Goal: Communication & Community: Answer question/provide support

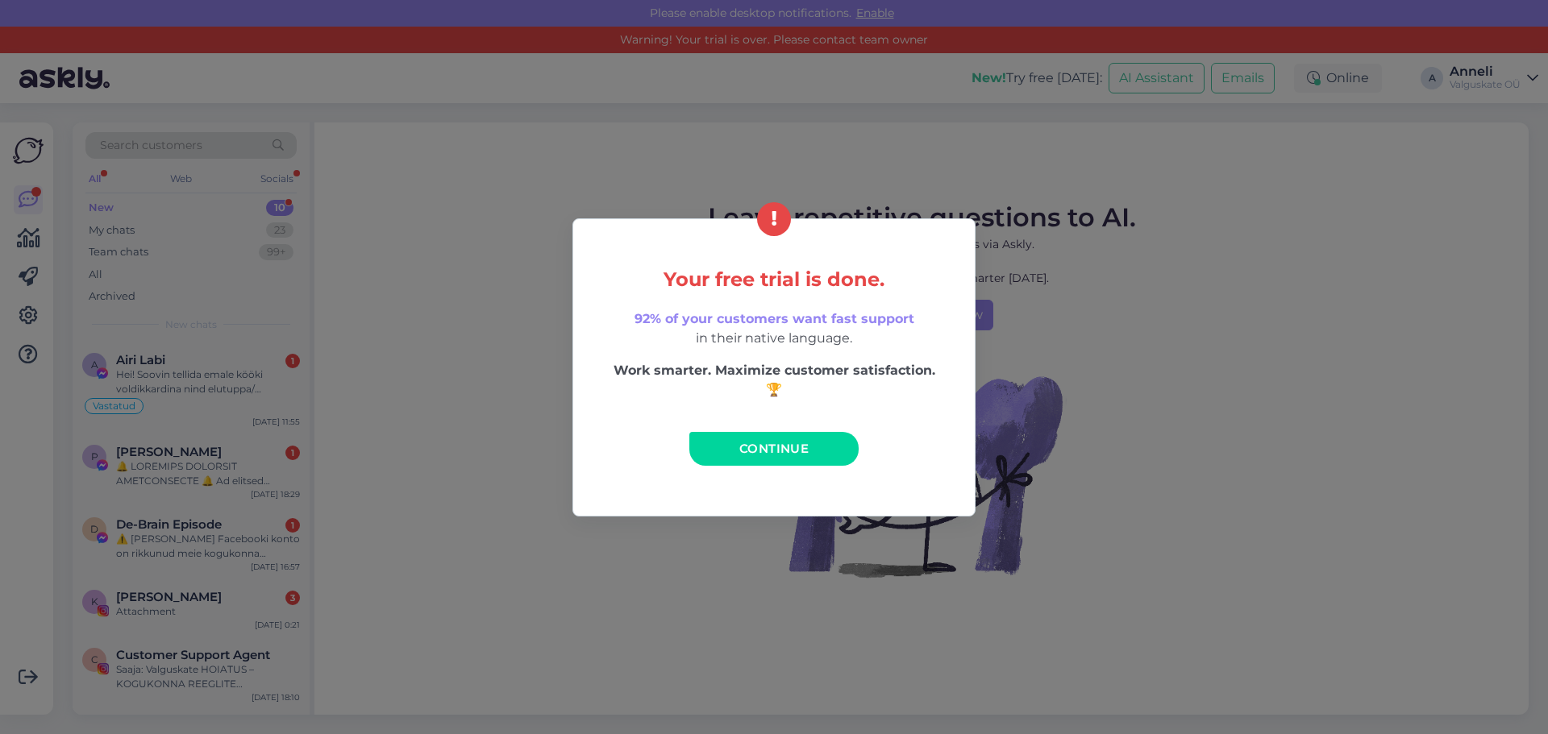
click at [1324, 446] on div "Your free trial is done. 92% of your customers want fast support in their nativ…" at bounding box center [774, 367] width 1548 height 734
click at [810, 448] on link "Continue" at bounding box center [773, 449] width 169 height 34
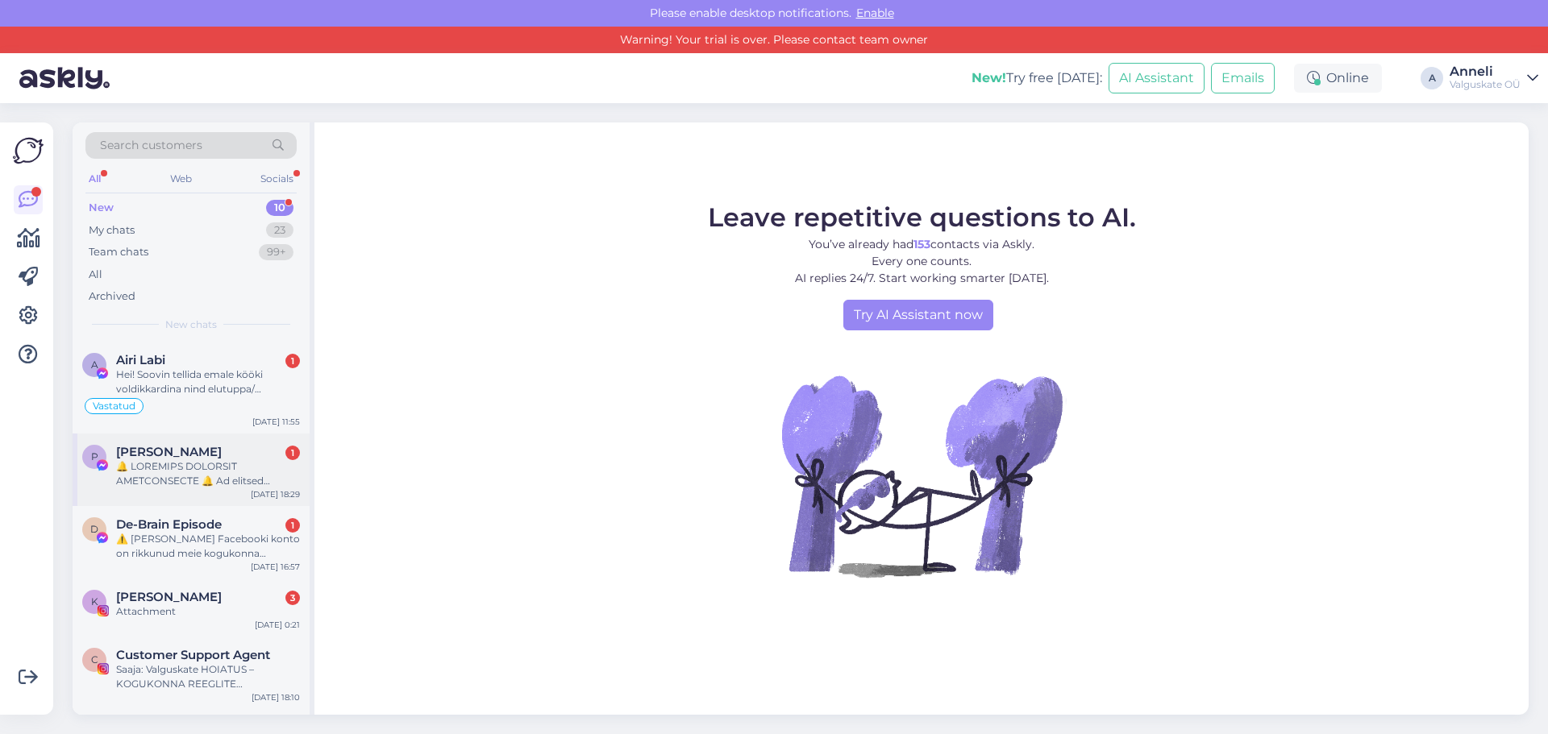
click at [170, 460] on div at bounding box center [208, 473] width 184 height 29
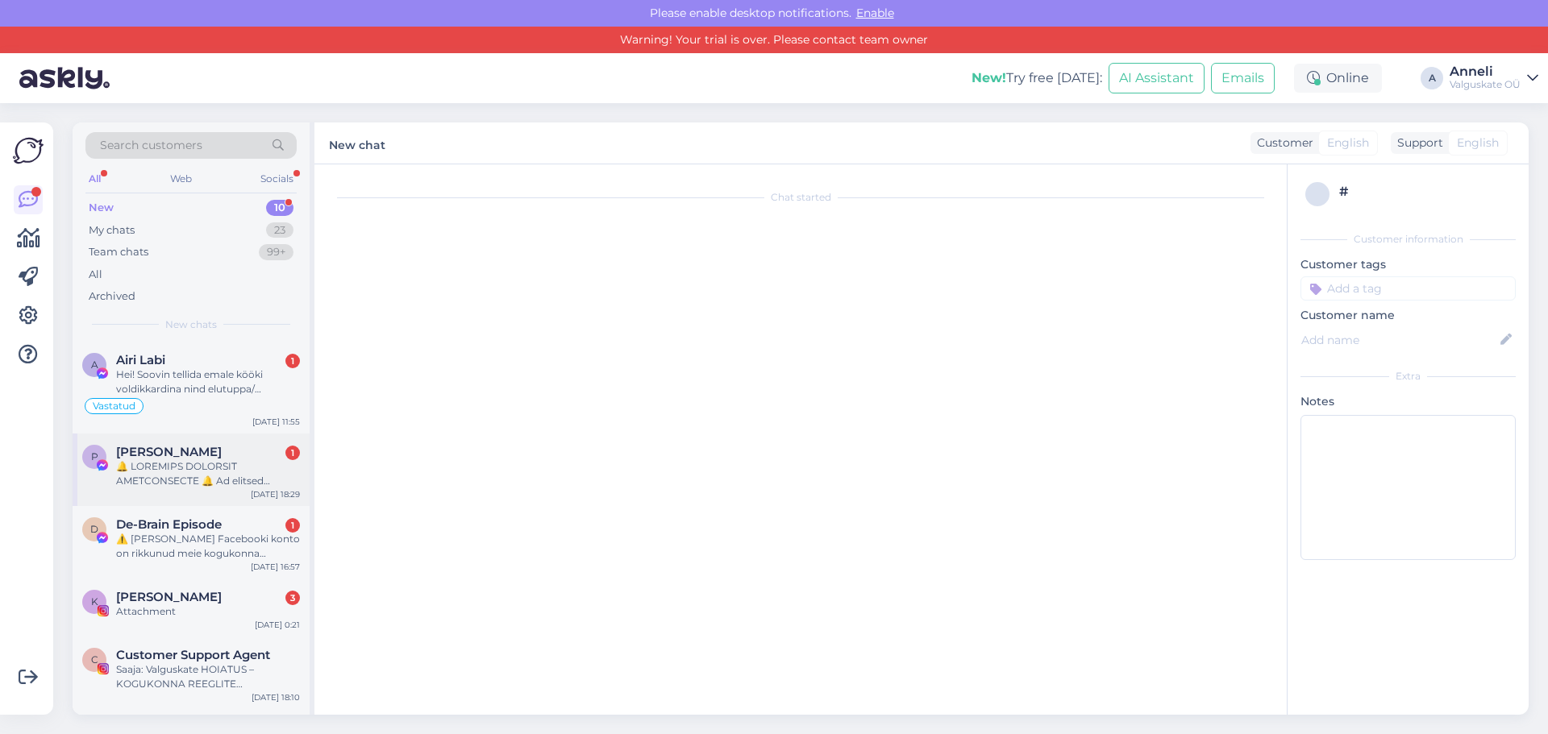
scroll to position [34, 0]
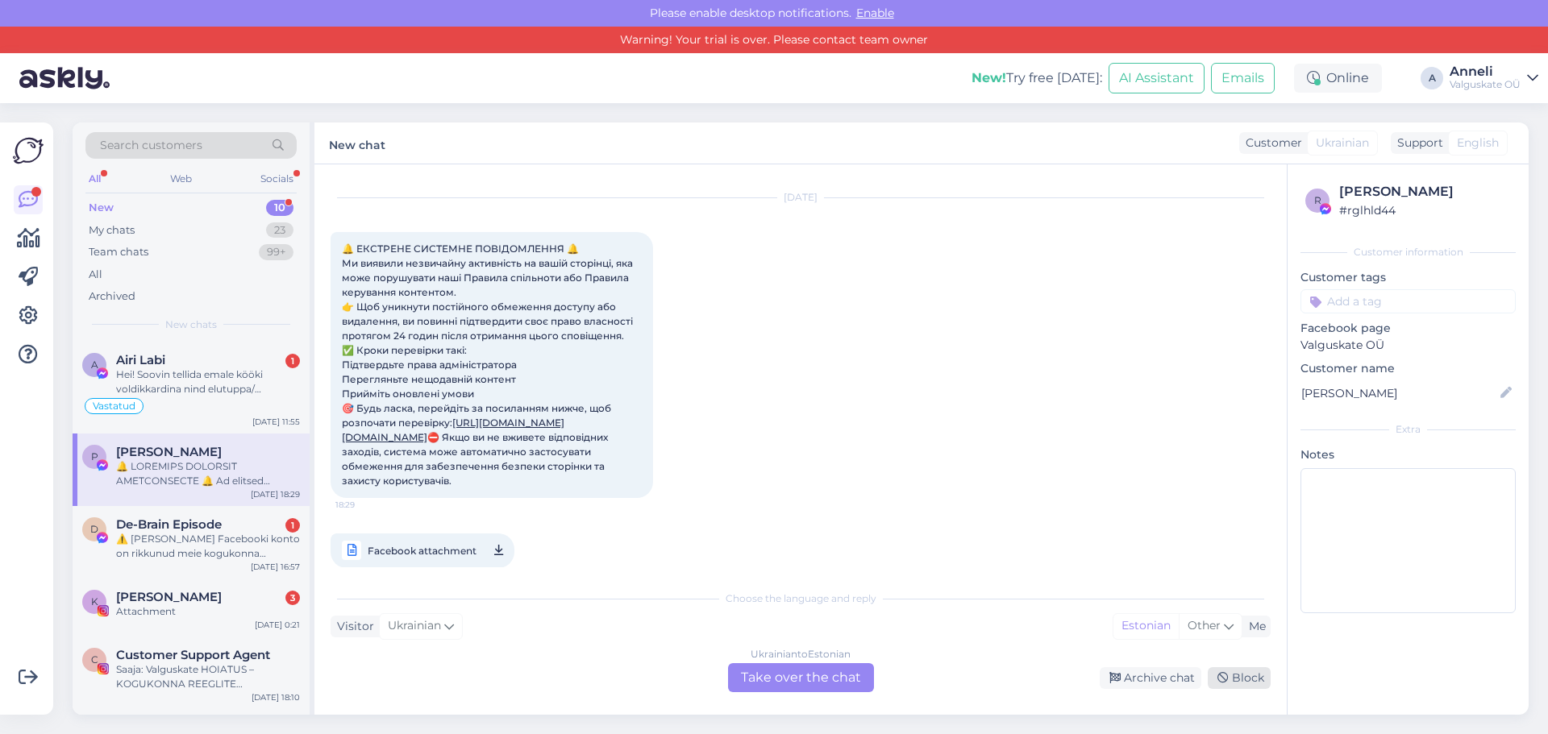
click at [1261, 675] on div "Block" at bounding box center [1238, 678] width 63 height 22
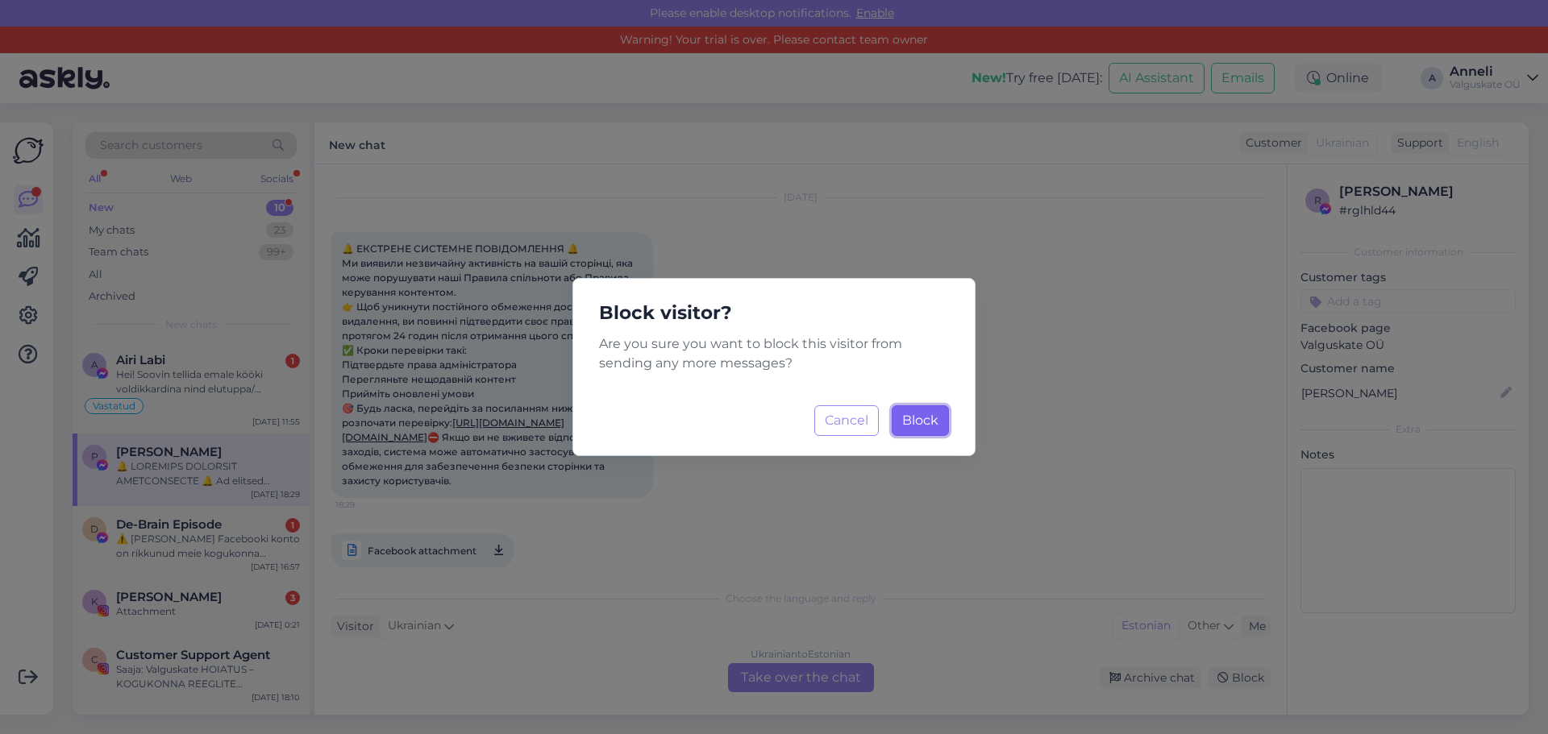
click at [923, 421] on span "Block" at bounding box center [920, 420] width 36 height 15
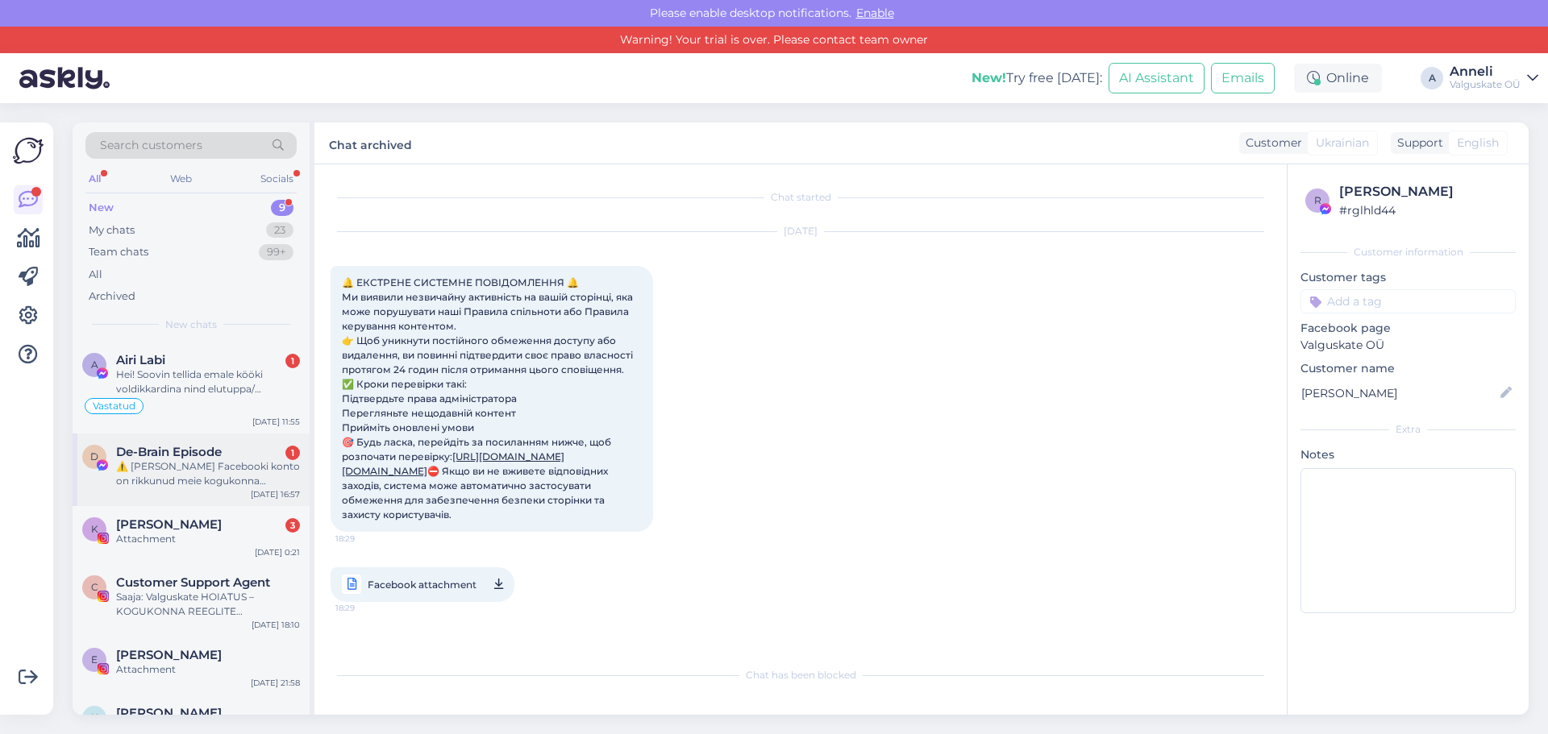
click at [183, 477] on div "⚠️ [PERSON_NAME] Facebooki konto on rikkunud meie kogukonna standardeid. Meie s…" at bounding box center [208, 473] width 184 height 29
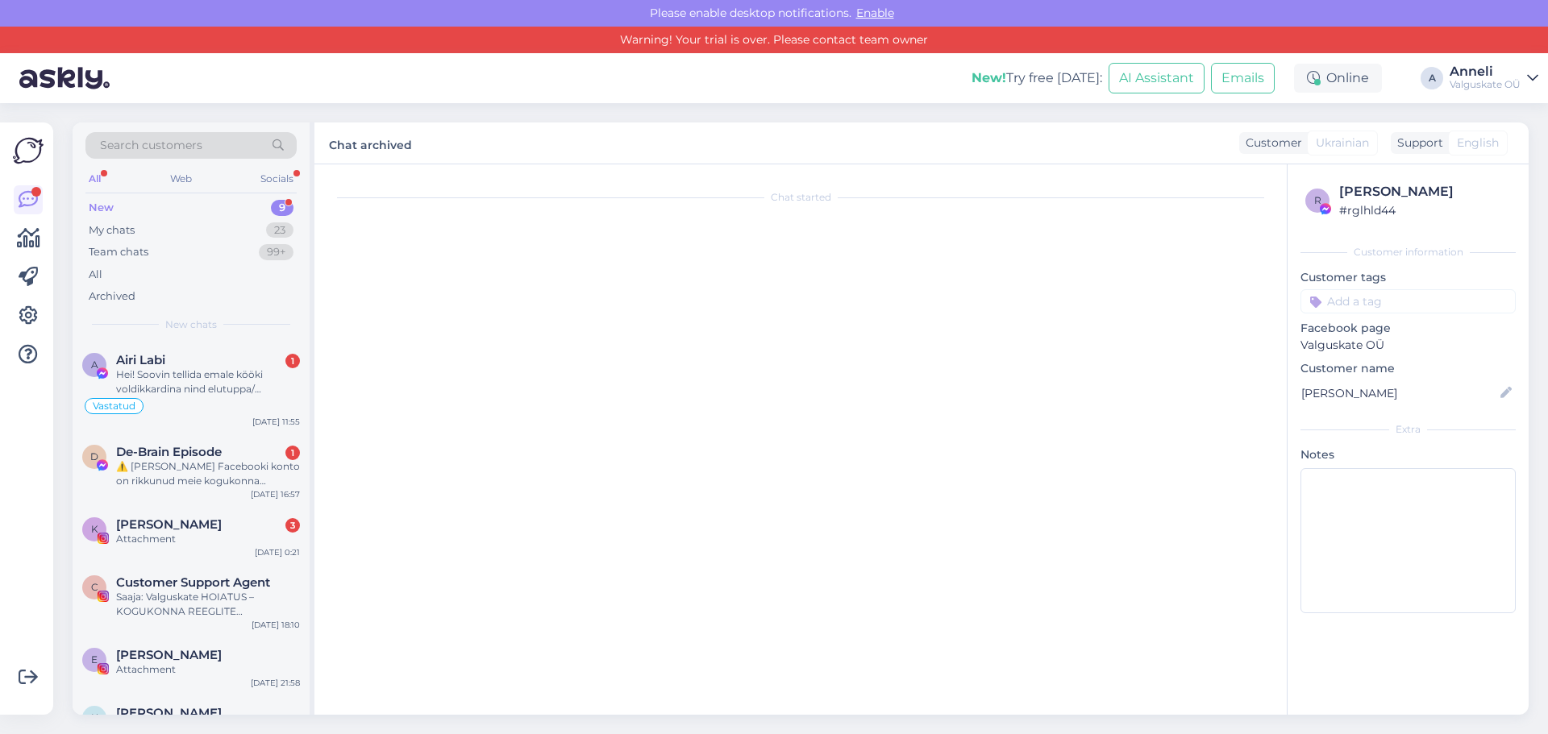
scroll to position [23, 0]
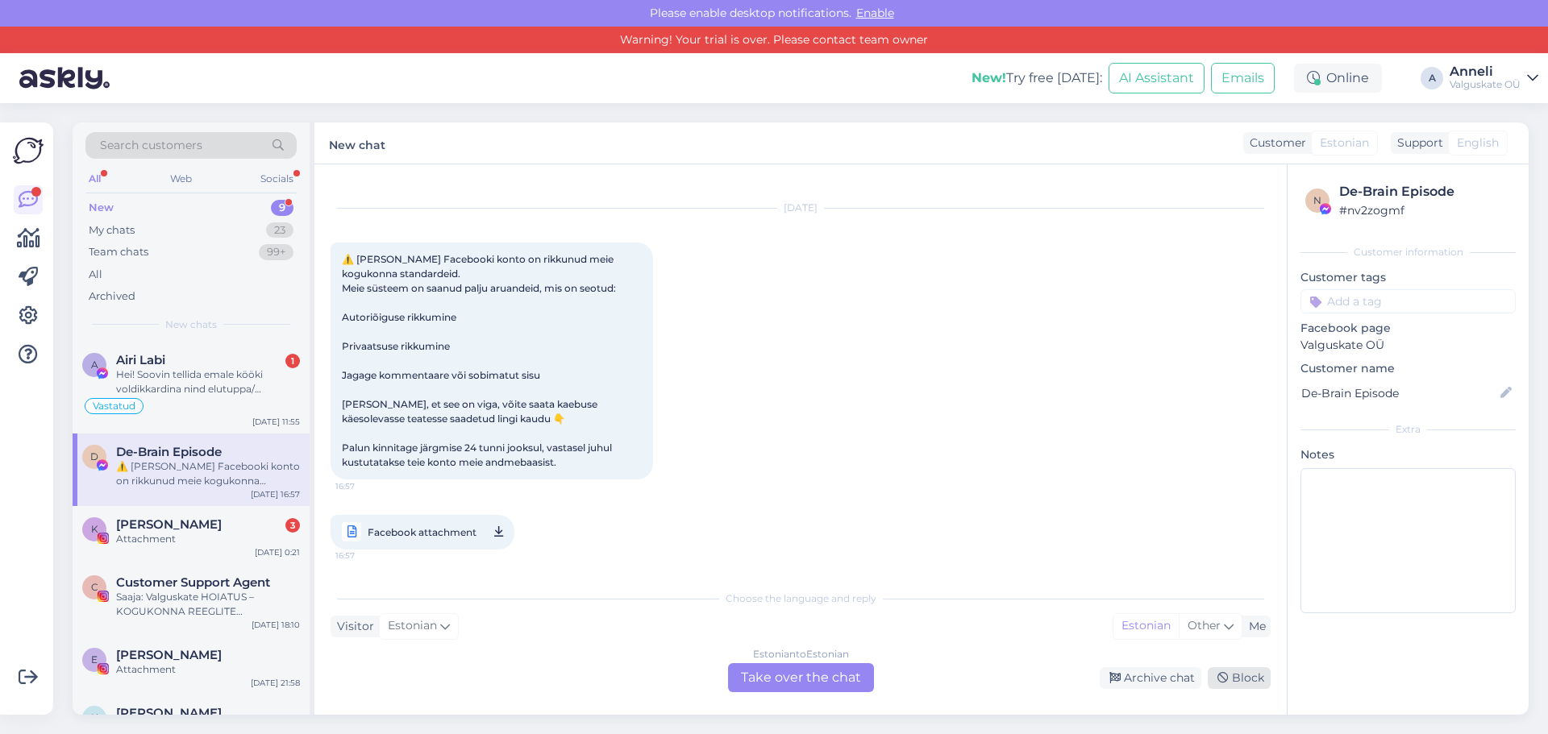
click at [1248, 667] on div "Block" at bounding box center [1238, 678] width 63 height 22
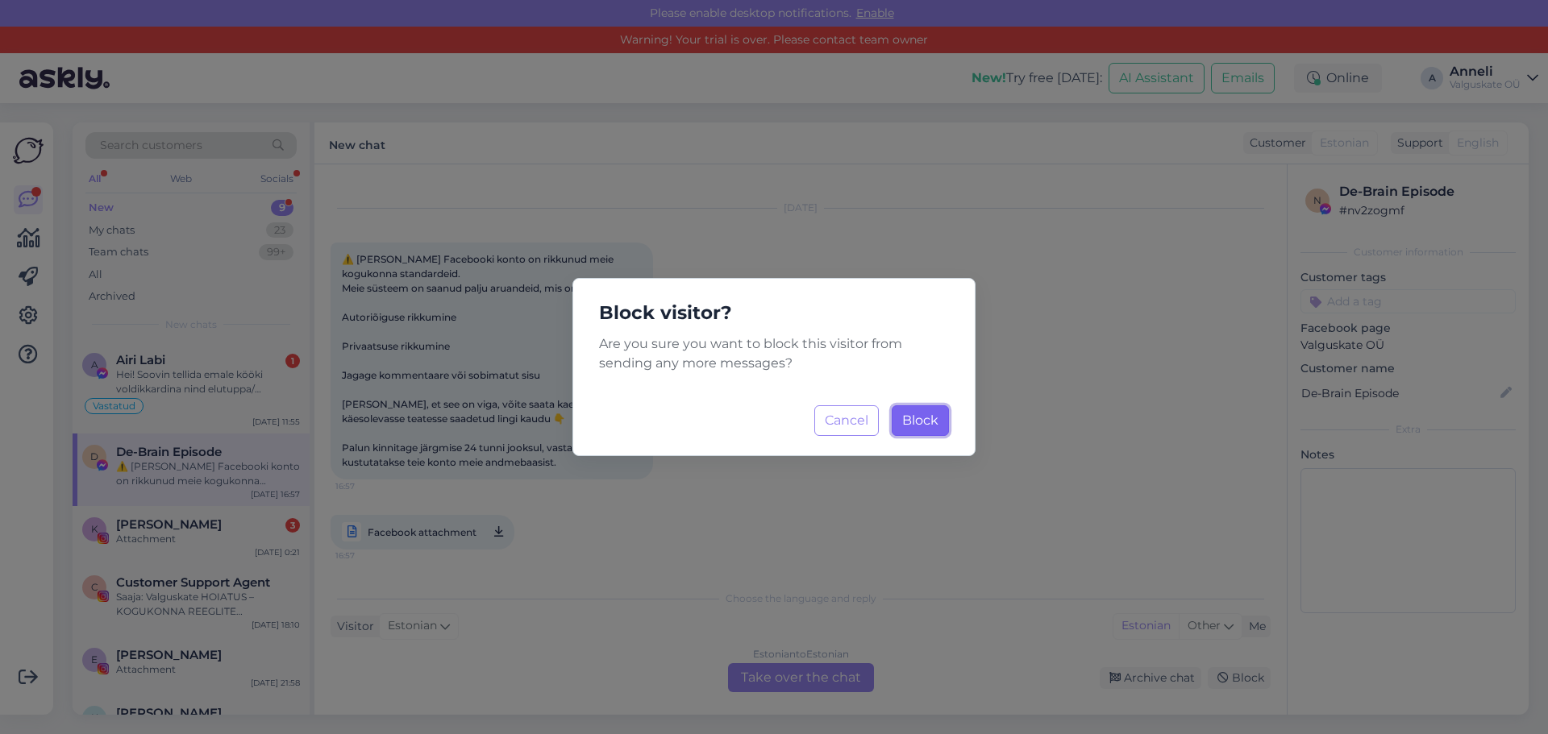
click at [947, 417] on button "Block Loading..." at bounding box center [919, 420] width 57 height 31
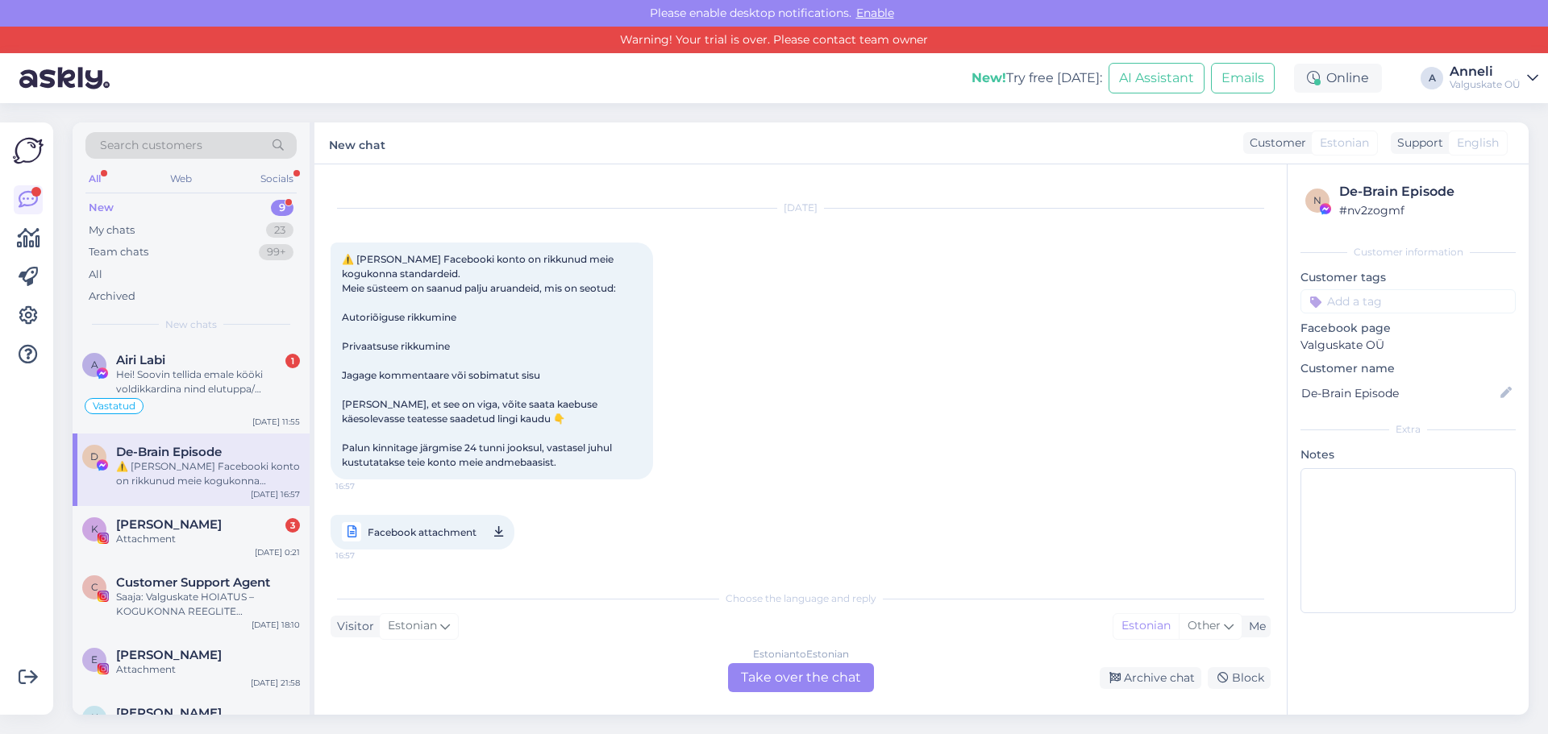
scroll to position [0, 0]
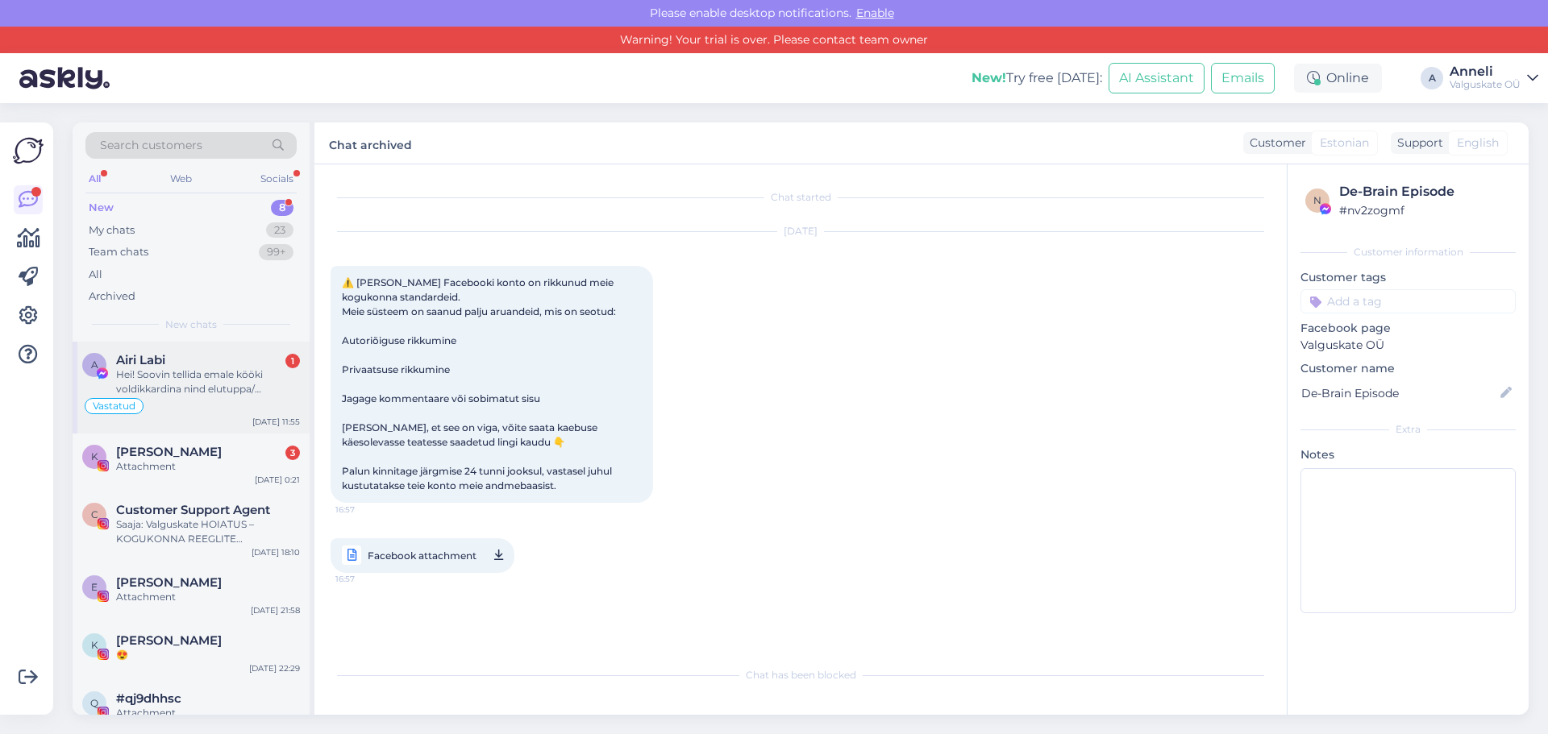
click at [205, 381] on div "Hei! Soovin tellida emale kööki voldikkardina nind elutuppa/ magamistuppa samut…" at bounding box center [208, 382] width 184 height 29
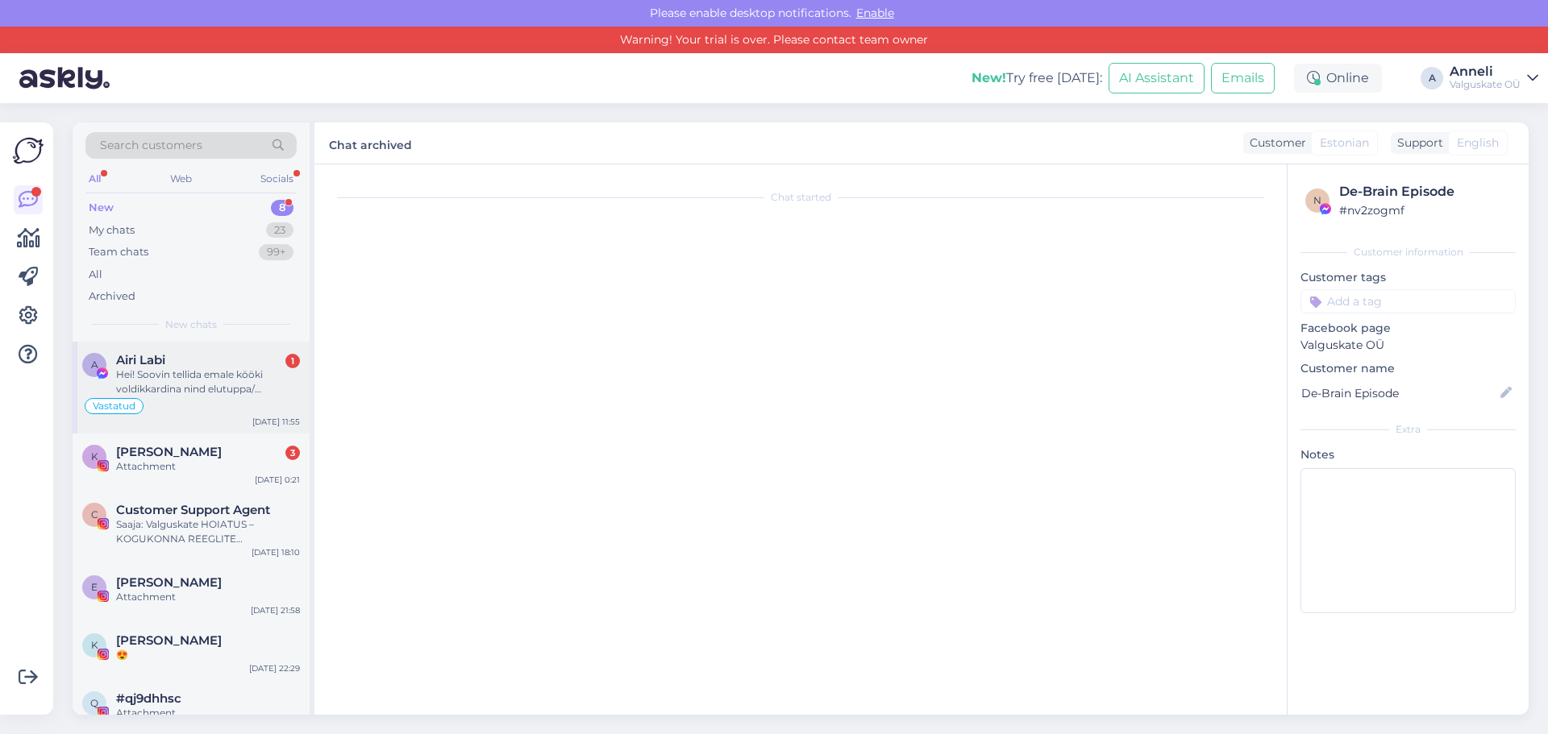
scroll to position [5115, 0]
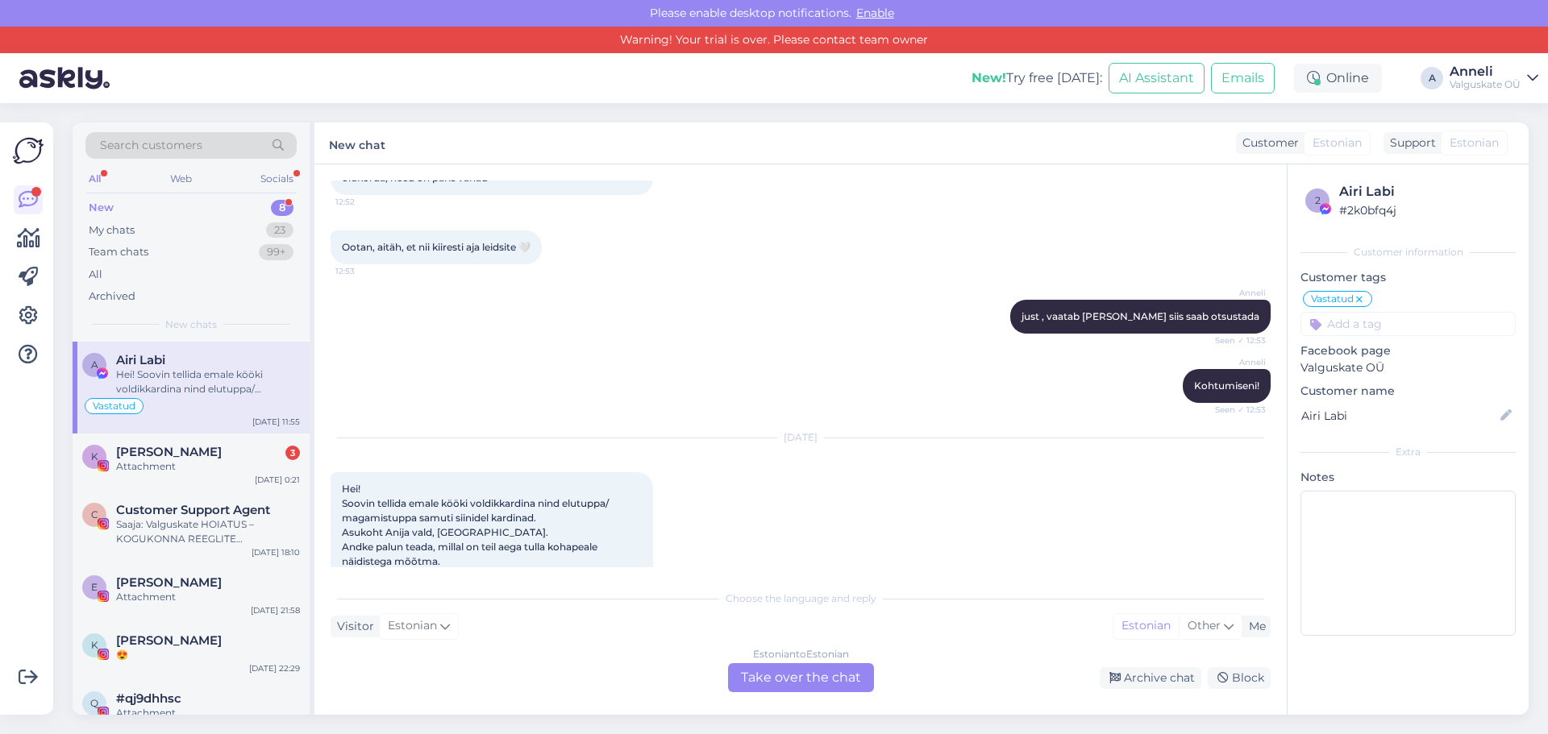
drag, startPoint x: 766, startPoint y: 674, endPoint x: 757, endPoint y: 670, distance: 9.7
click at [766, 672] on div "Estonian to Estonian Take over the chat" at bounding box center [801, 677] width 146 height 29
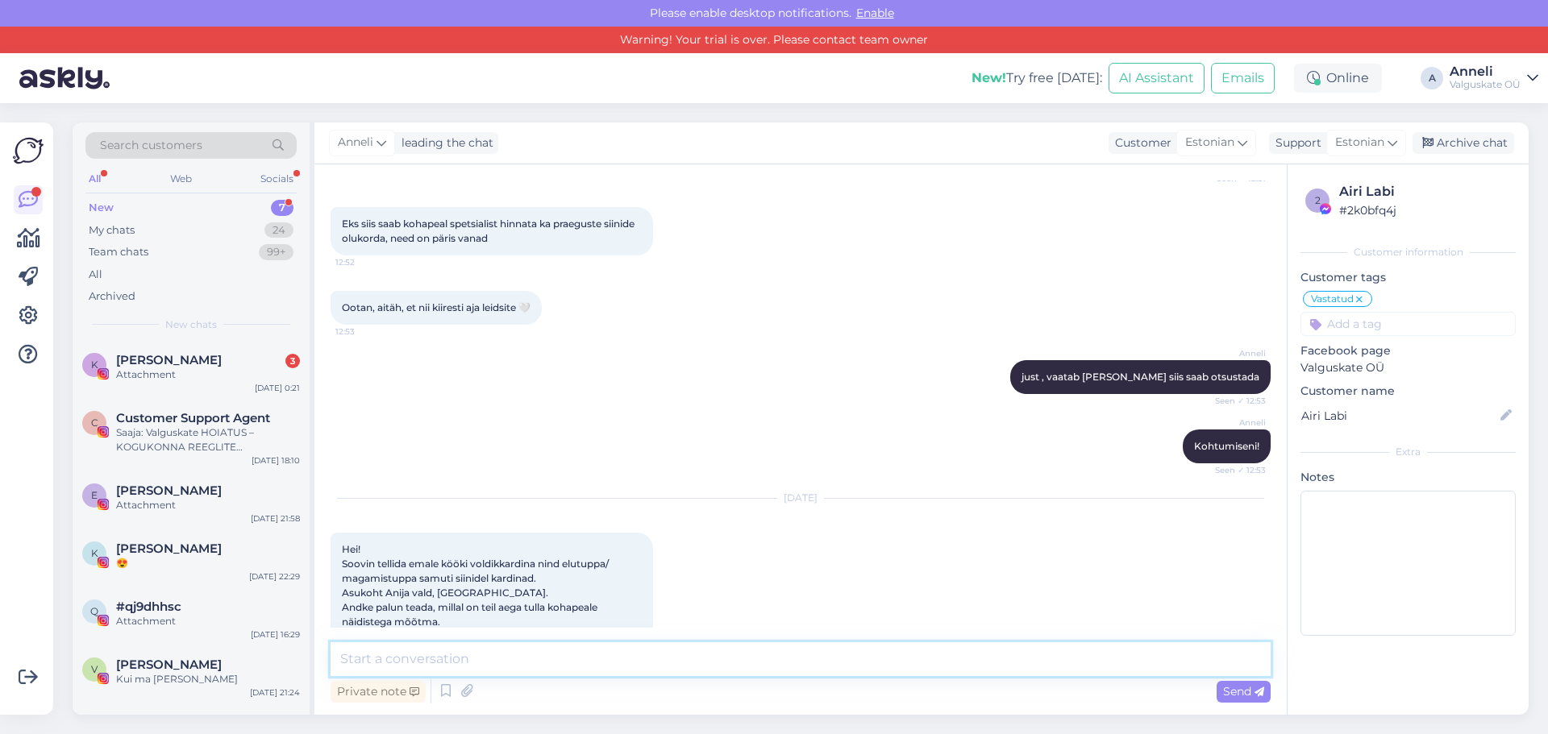
click at [417, 652] on textarea at bounding box center [800, 659] width 940 height 34
type textarea "Tere, kas teile täna ka sobiks?"
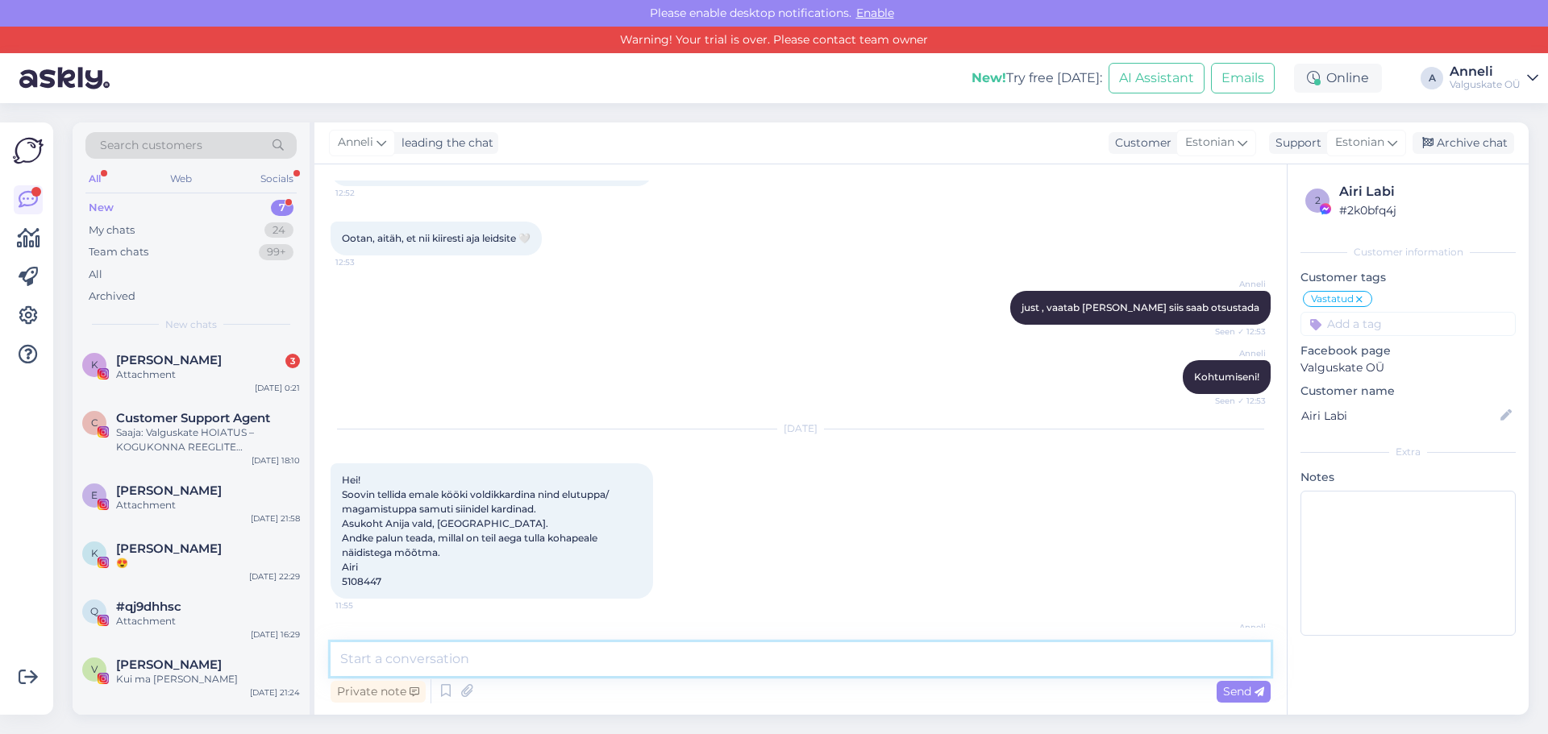
type textarea "Õ"
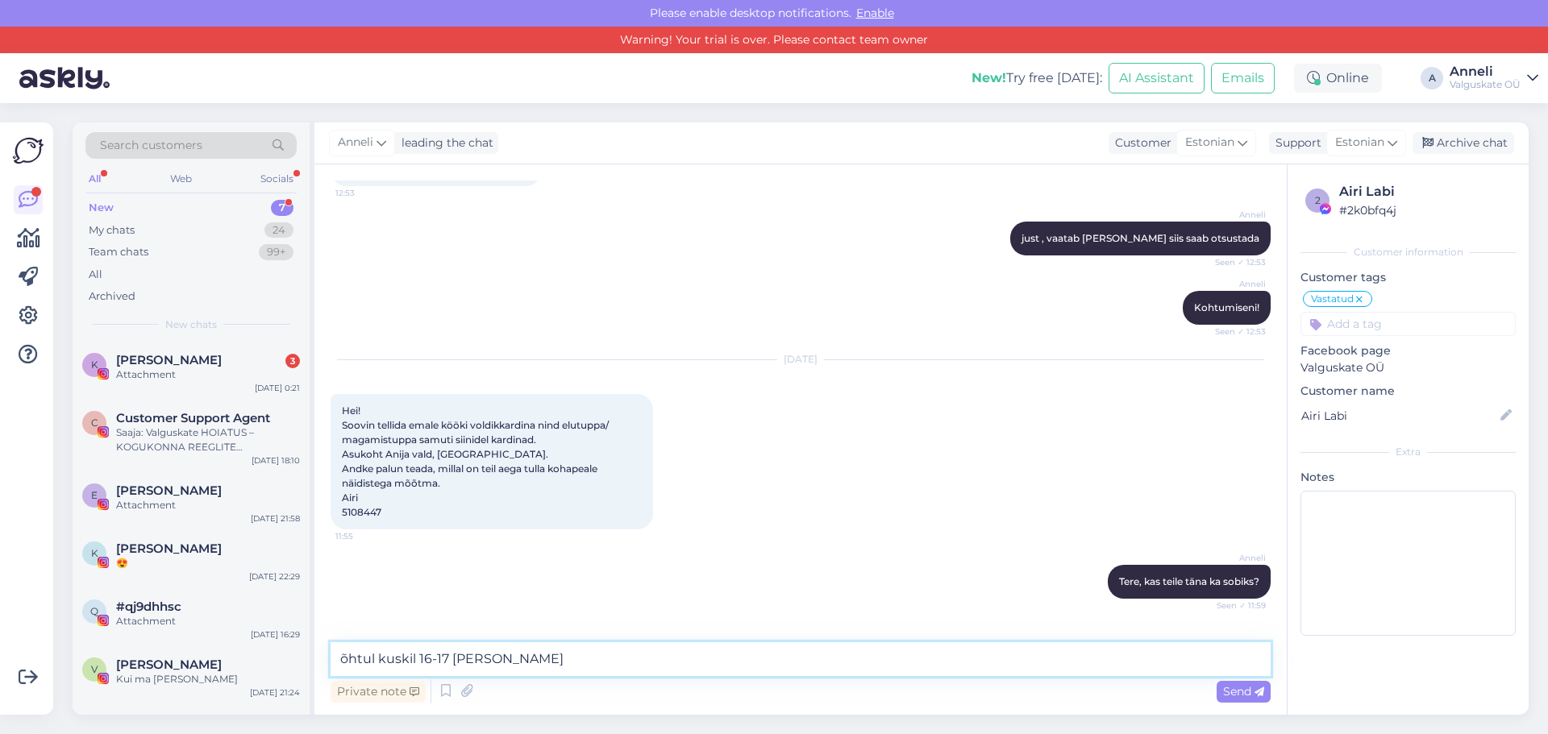
type textarea "õhtul kuskil 16-17 paiku"
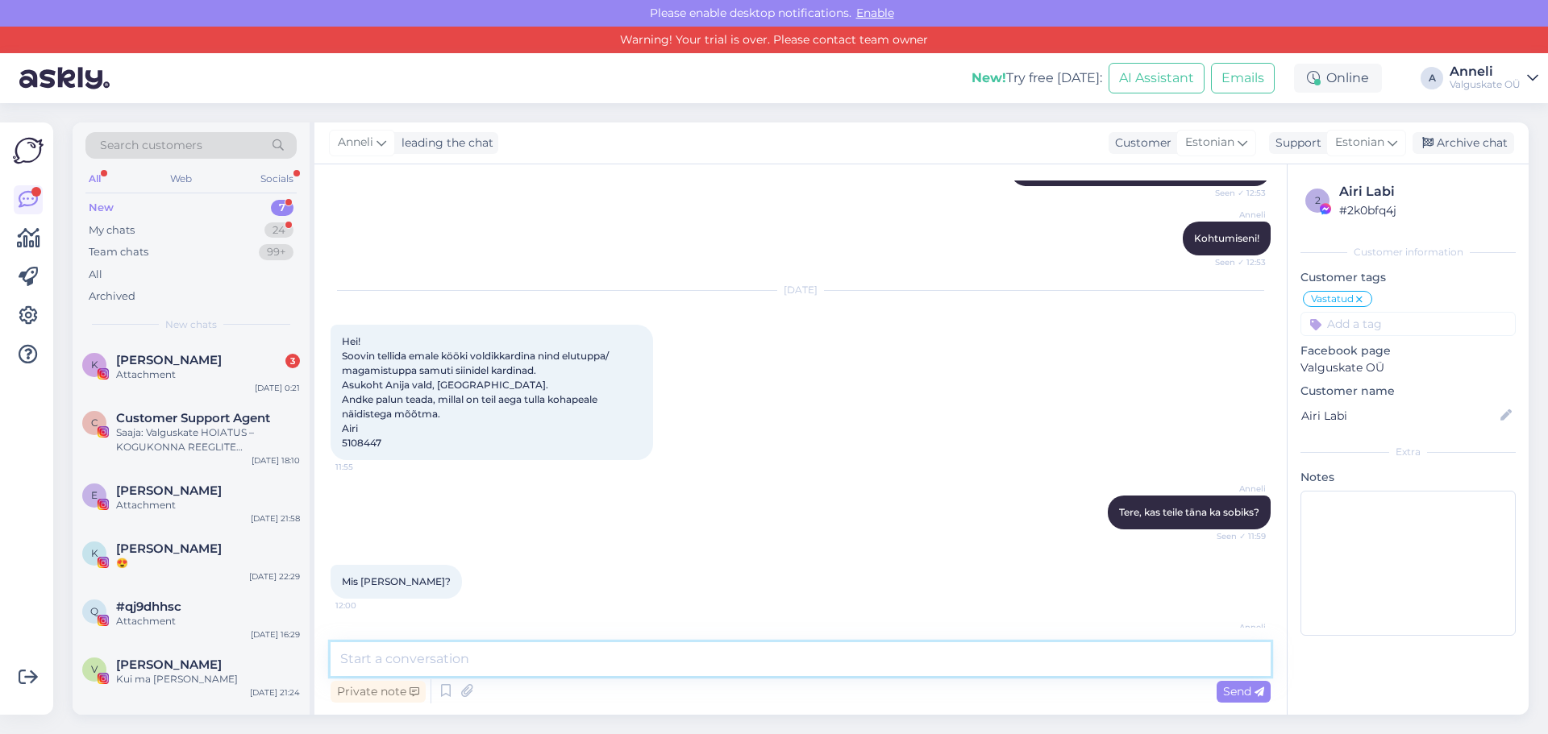
scroll to position [5332, 0]
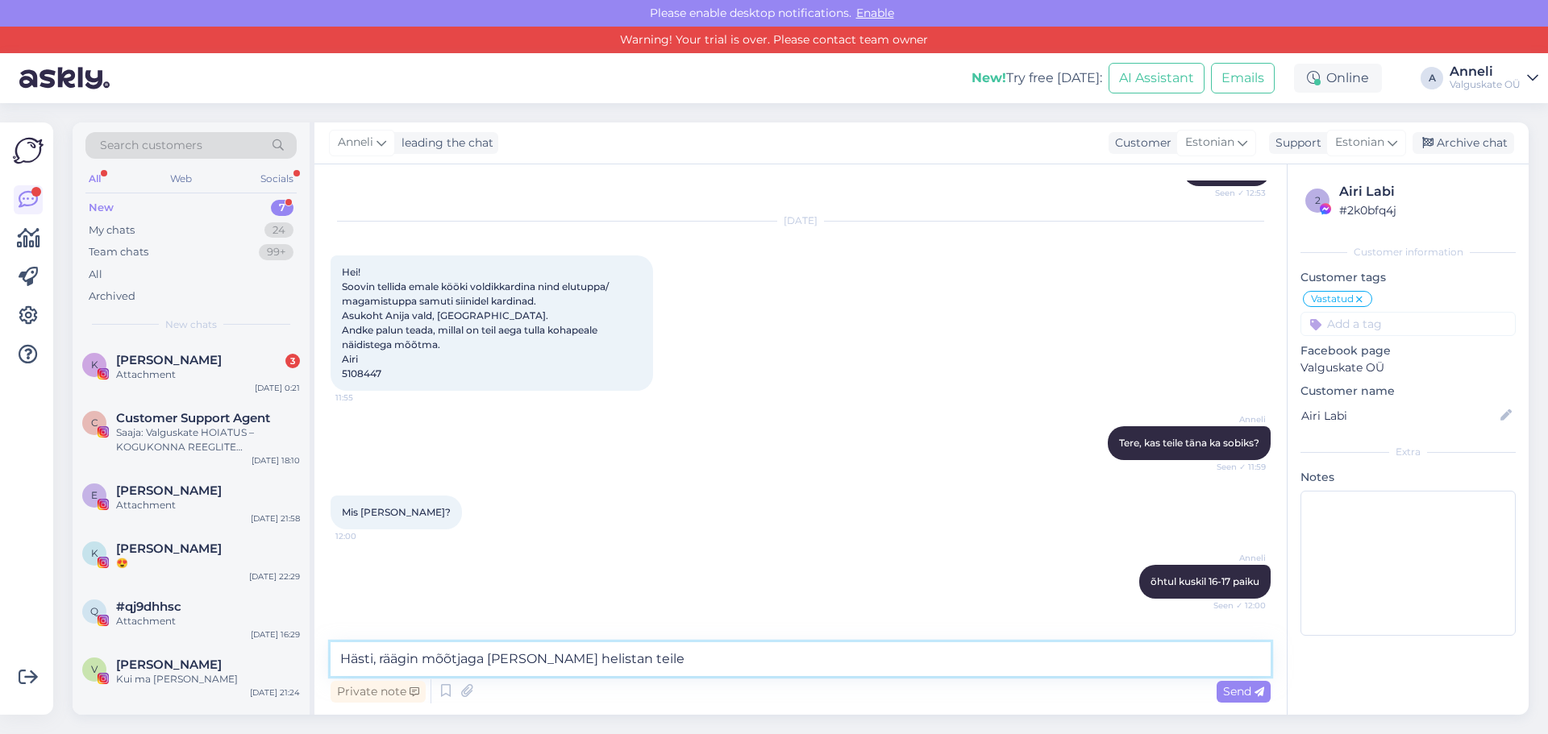
click at [514, 661] on textarea "Hästi, räägin mõõtjaga [PERSON_NAME] helistan teile" at bounding box center [800, 659] width 940 height 34
type textarea "Hästi, räägin mõõtjaga läbi kuidas ta jõuab ja helistan teile"
click at [1233, 692] on span "Send" at bounding box center [1243, 691] width 41 height 15
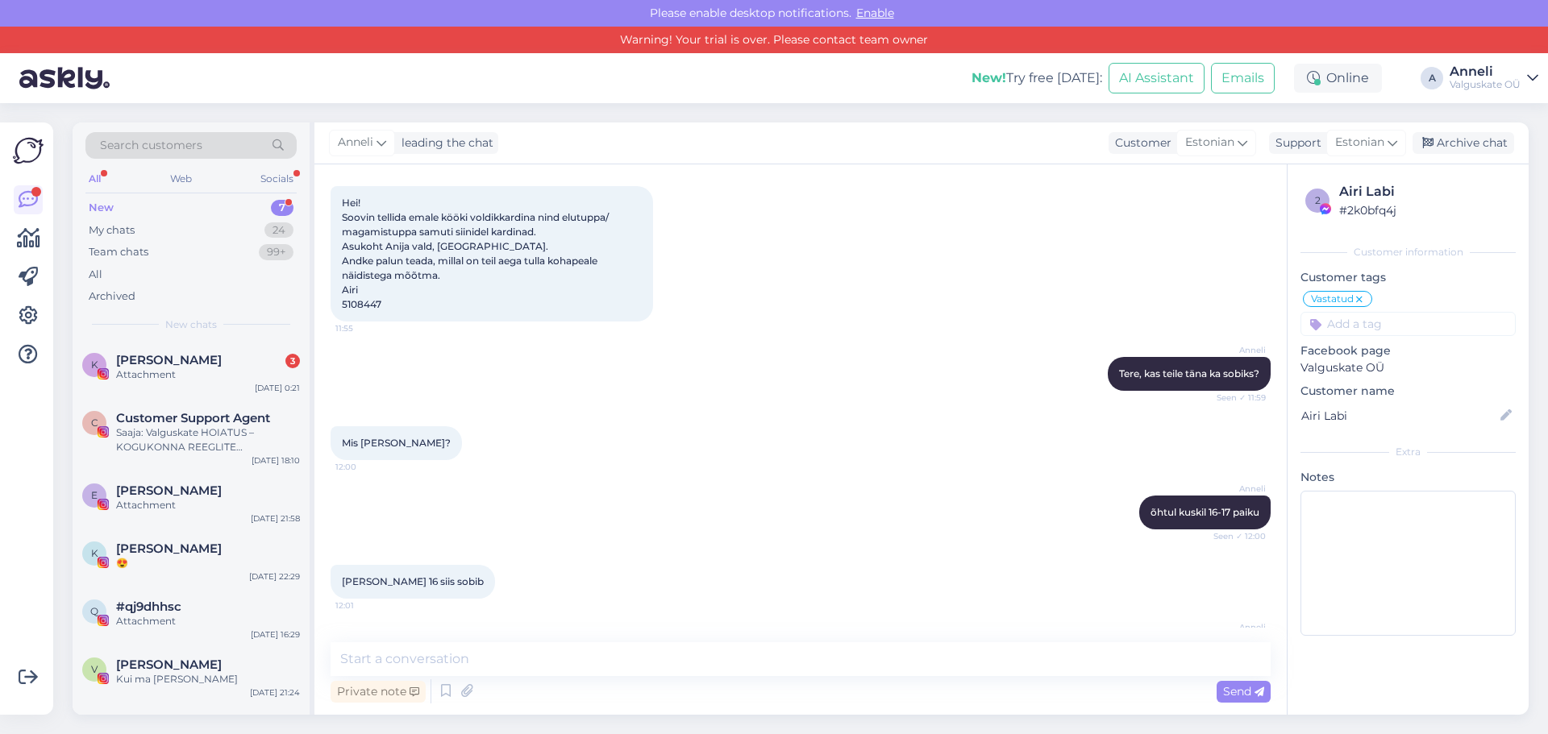
scroll to position [5471, 0]
